Goal: Task Accomplishment & Management: Manage account settings

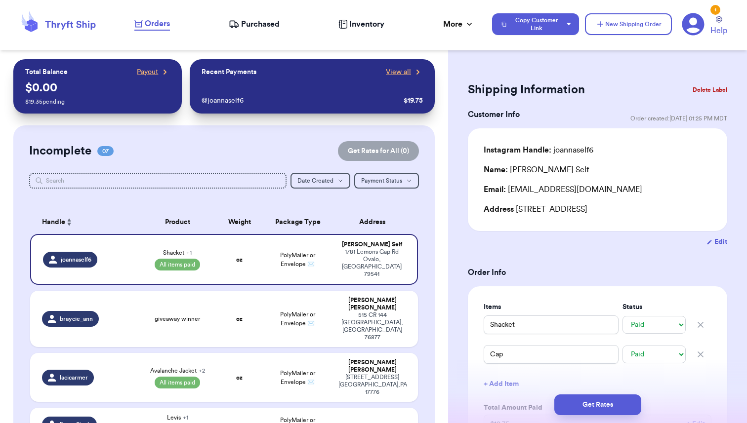
select select "paid"
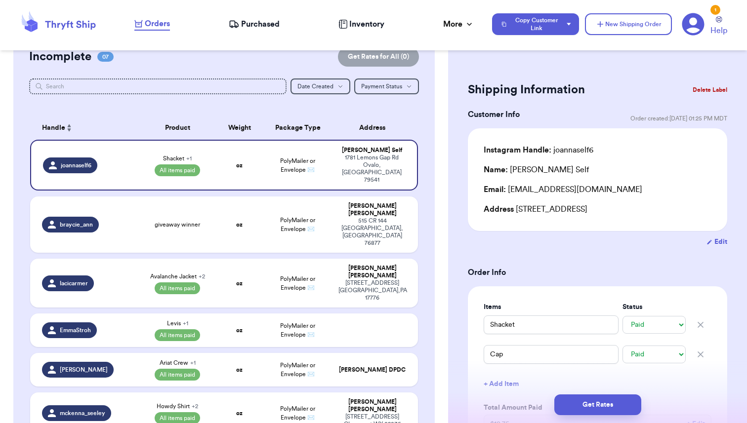
scroll to position [99, 0]
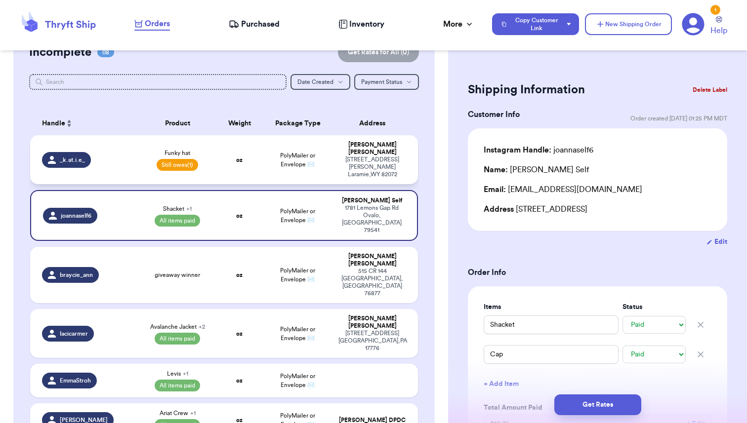
click at [140, 153] on td "Funky hat Still owes (1)" at bounding box center [178, 159] width 78 height 49
type input "Funky hat"
select select "unpaid"
type input "0"
type input "1"
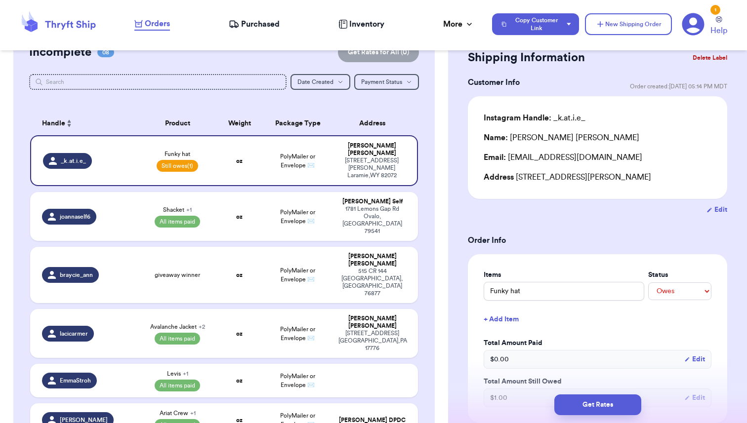
scroll to position [0, 0]
